Goal: Transaction & Acquisition: Purchase product/service

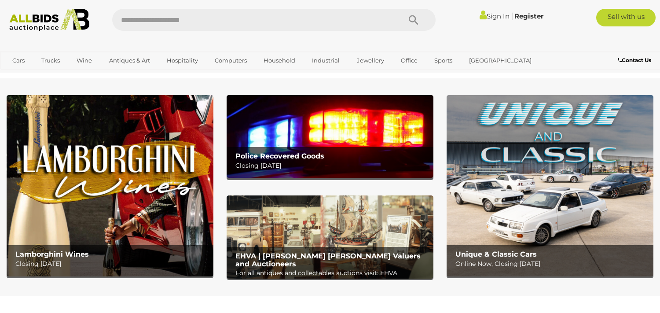
click at [201, 16] on input "text" at bounding box center [252, 20] width 280 height 22
type input "**********"
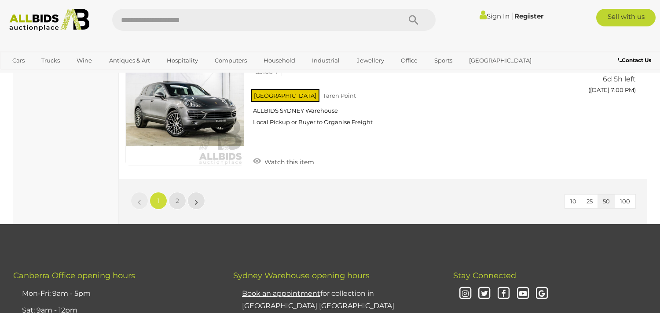
scroll to position [6747, 0]
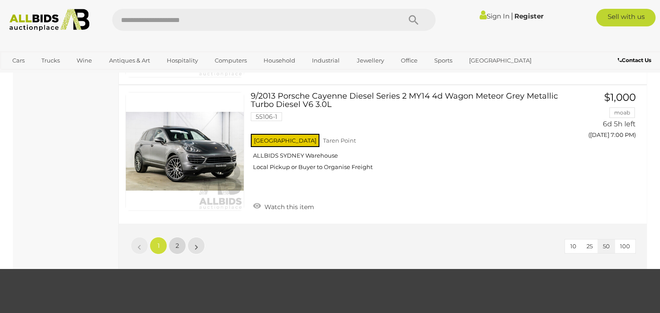
click at [179, 242] on span "2" at bounding box center [178, 246] width 4 height 8
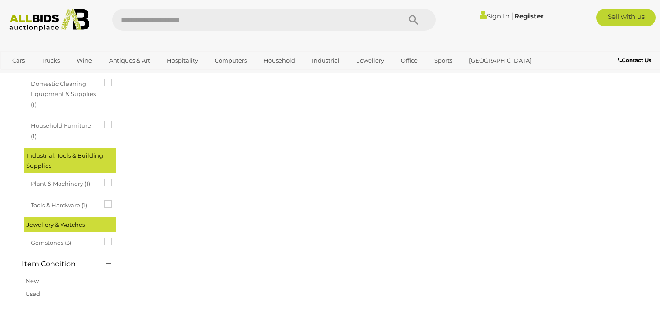
scroll to position [0, 0]
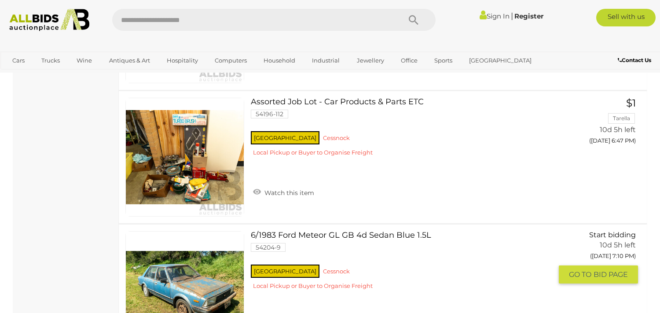
scroll to position [3031, 0]
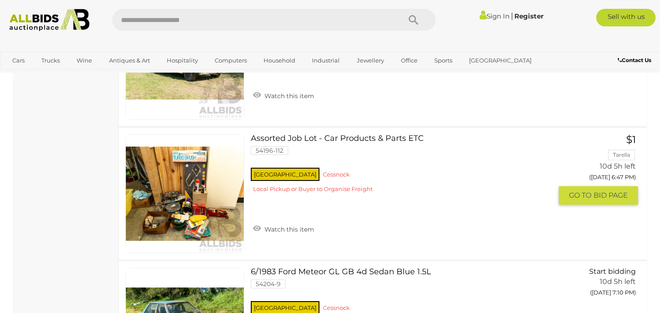
click at [188, 182] on link at bounding box center [184, 193] width 119 height 119
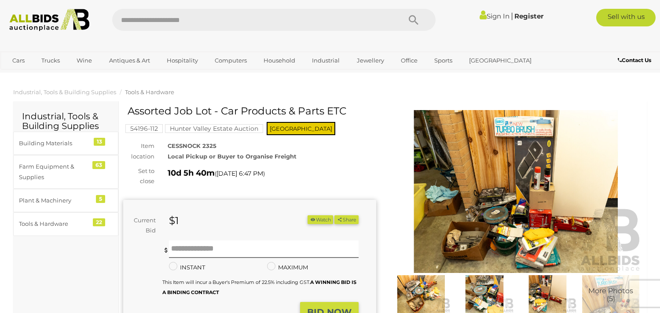
click at [442, 217] on img at bounding box center [515, 191] width 253 height 163
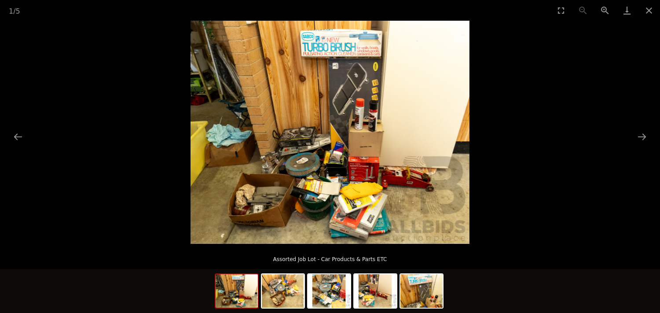
click at [323, 172] on img at bounding box center [330, 132] width 279 height 223
click at [236, 293] on img at bounding box center [237, 290] width 42 height 33
click at [641, 135] on button "Next slide" at bounding box center [642, 136] width 18 height 17
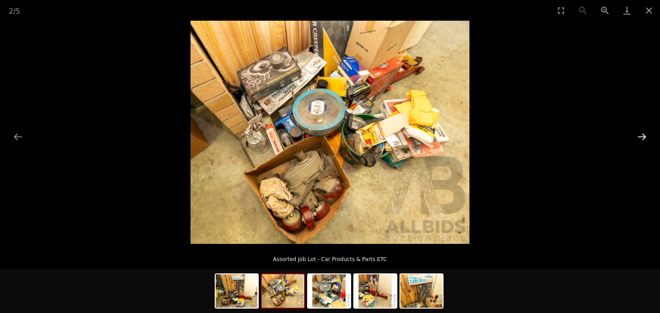
click at [639, 136] on button "Next slide" at bounding box center [642, 136] width 18 height 17
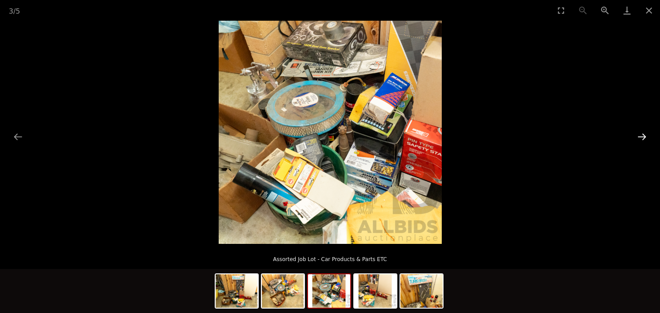
click at [641, 136] on button "Next slide" at bounding box center [642, 136] width 18 height 17
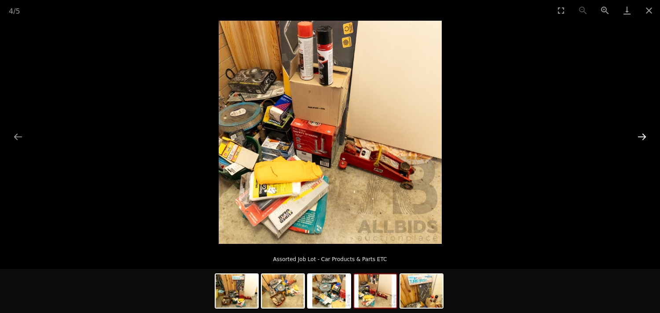
click at [641, 136] on button "Next slide" at bounding box center [642, 136] width 18 height 17
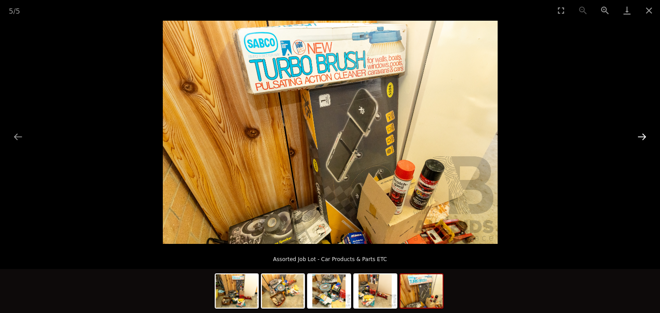
click at [641, 136] on button "Next slide" at bounding box center [642, 136] width 18 height 17
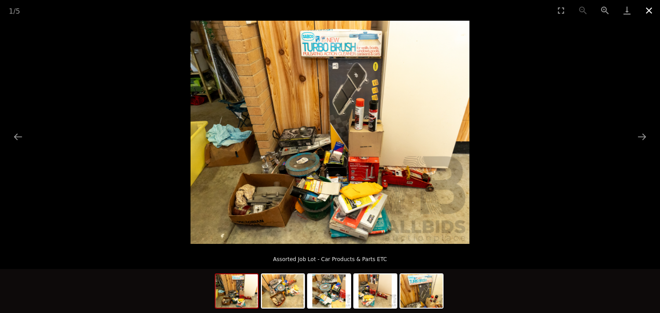
click at [649, 7] on button "Close gallery" at bounding box center [649, 10] width 22 height 21
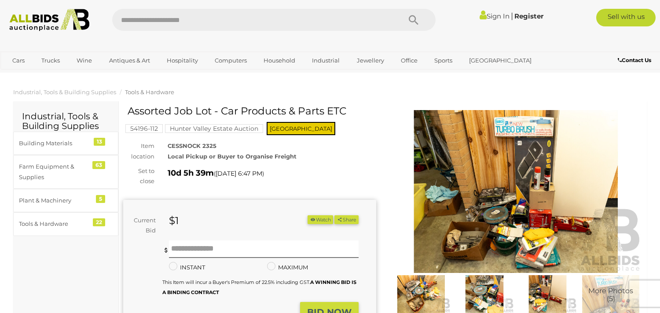
click at [320, 218] on button "Watch" at bounding box center [321, 219] width 26 height 9
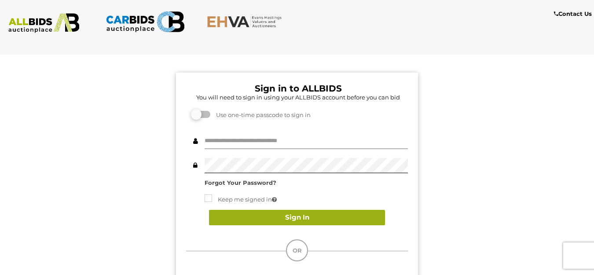
type input "**********"
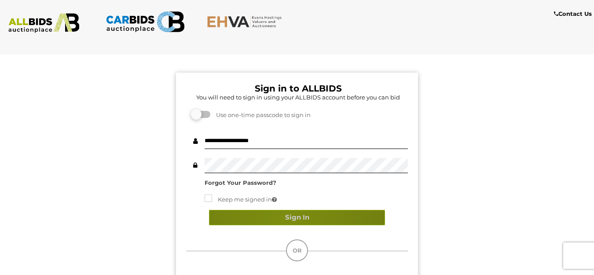
click at [283, 219] on button "Sign In" at bounding box center [297, 217] width 176 height 15
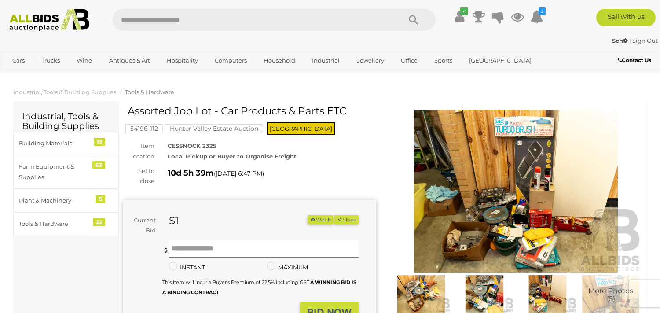
click at [317, 219] on button "Watch" at bounding box center [321, 219] width 26 height 9
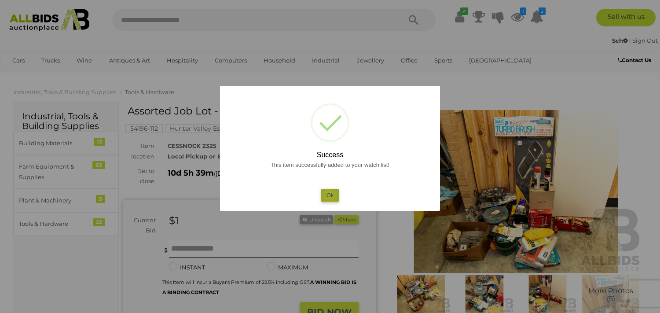
click at [330, 194] on button "Ok" at bounding box center [330, 195] width 18 height 13
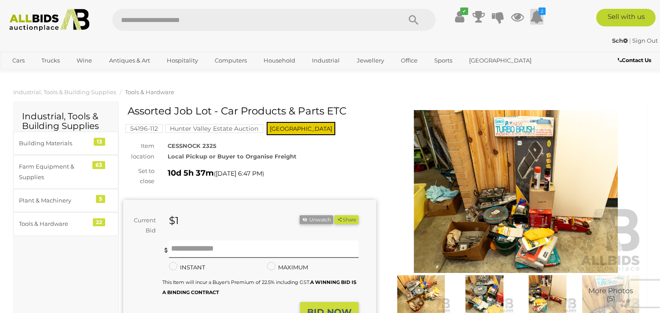
click at [538, 17] on icon at bounding box center [536, 17] width 13 height 16
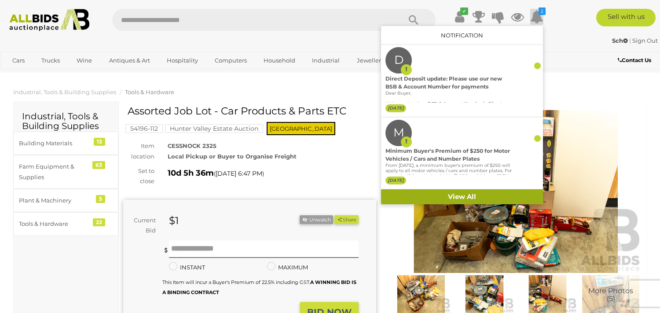
click at [462, 196] on link "View All" at bounding box center [462, 196] width 162 height 15
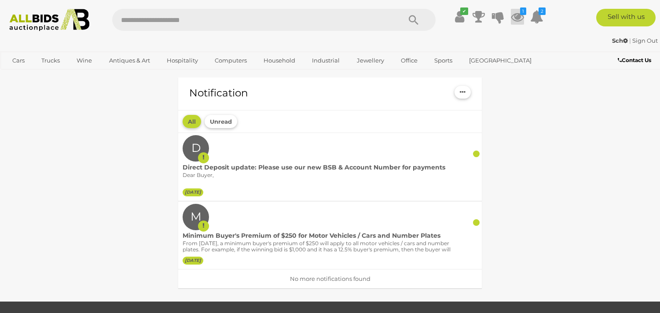
click at [520, 13] on icon "1" at bounding box center [523, 10] width 6 height 7
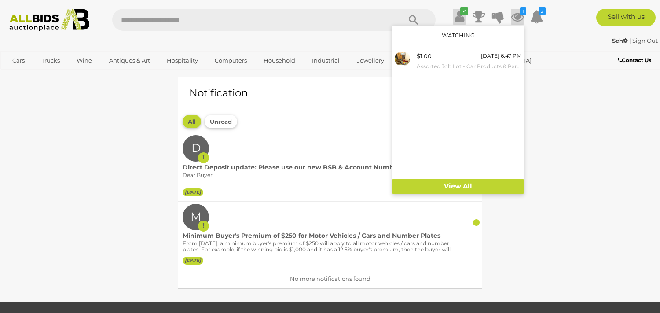
click at [457, 13] on icon at bounding box center [459, 17] width 9 height 16
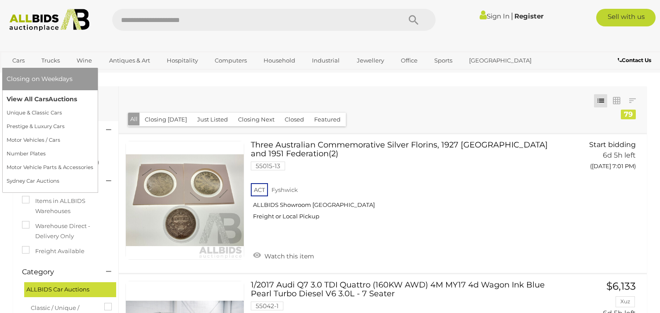
click at [29, 99] on link "View All Cars Auctions" at bounding box center [50, 99] width 87 height 14
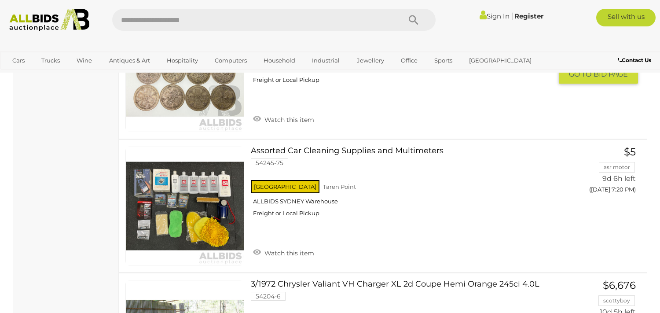
scroll to position [2364, 0]
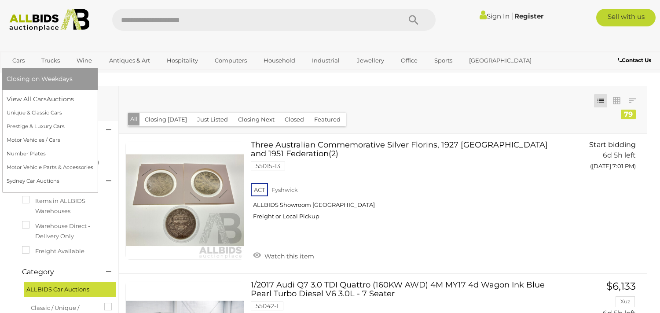
click at [20, 58] on link "Cars" at bounding box center [19, 60] width 24 height 15
click at [15, 59] on link "Cars" at bounding box center [19, 60] width 24 height 15
click at [31, 96] on link "View All Cars Auctions" at bounding box center [50, 99] width 87 height 14
